Goal: Check status

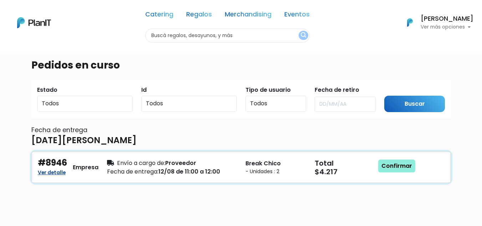
click at [49, 172] on link "Ver detalle" at bounding box center [52, 171] width 28 height 9
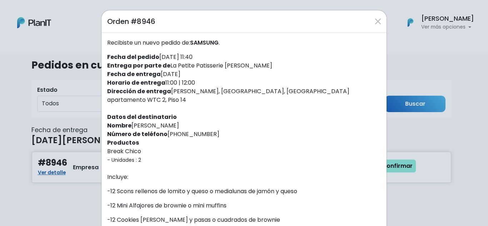
click at [382, 23] on div "Orden #8946" at bounding box center [243, 21] width 285 height 22
click at [374, 25] on button "Close" at bounding box center [377, 21] width 11 height 11
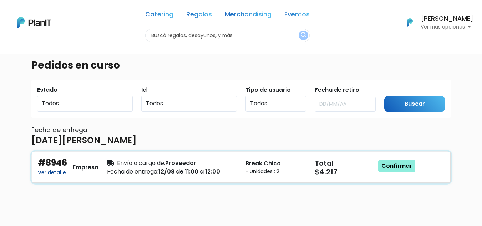
click at [51, 174] on link "Ver detalle" at bounding box center [52, 171] width 28 height 9
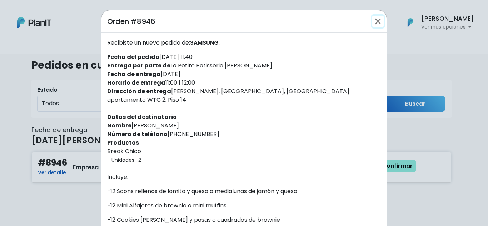
click at [373, 23] on button "Close" at bounding box center [377, 21] width 11 height 11
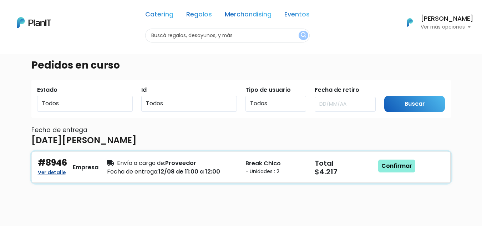
click at [52, 174] on link "Ver detalle" at bounding box center [52, 171] width 28 height 9
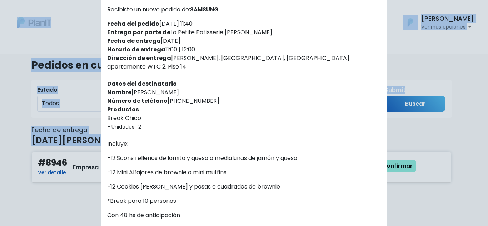
scroll to position [137, 0]
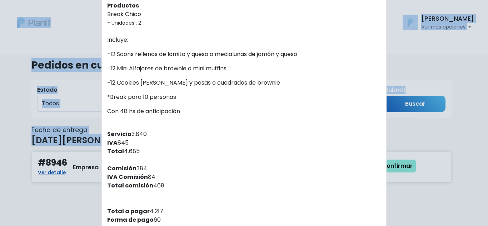
drag, startPoint x: 103, startPoint y: 19, endPoint x: 194, endPoint y: 100, distance: 121.4
click at [194, 100] on div "Orden #8946 Recibiste un nuevo pedido de: SAMSUNG . Fecha del pedido 11/08/2025…" at bounding box center [244, 66] width 286 height 387
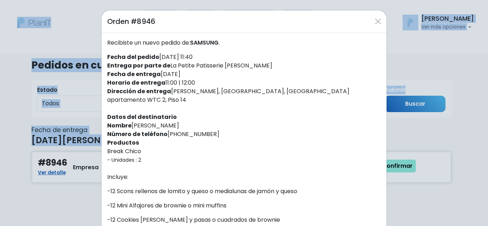
scroll to position [36, 0]
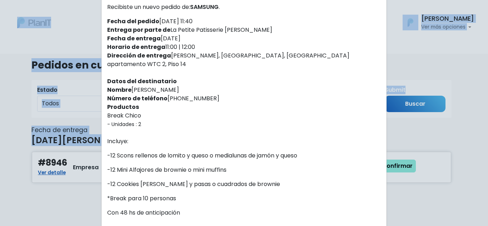
copy div "Orden #8946 Recibiste un nuevo pedido de: SAMSUNG . Fecha del pedido 11/08/2025…"
